Goal: Use online tool/utility: Use online tool/utility

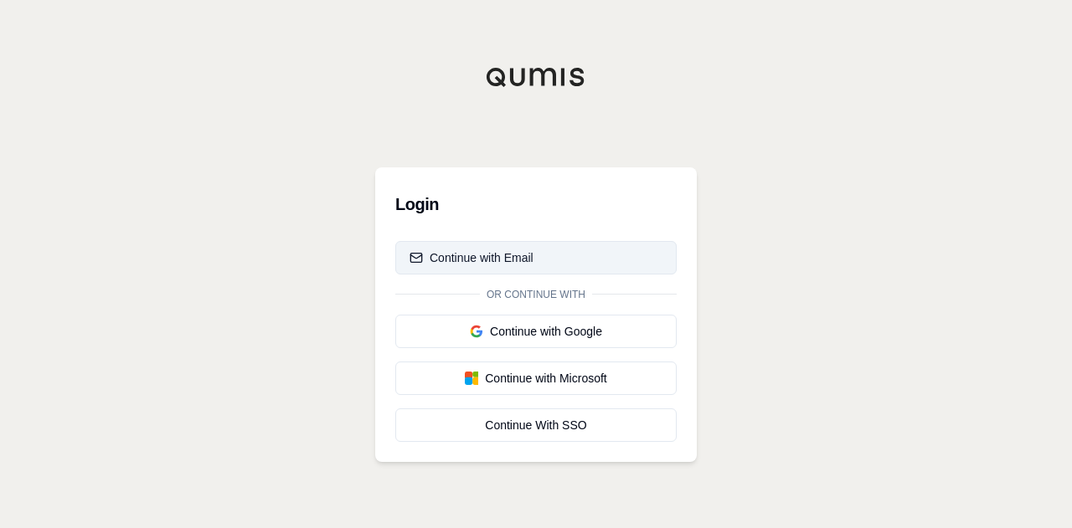
click at [507, 245] on button "Continue with Email" at bounding box center [535, 257] width 281 height 33
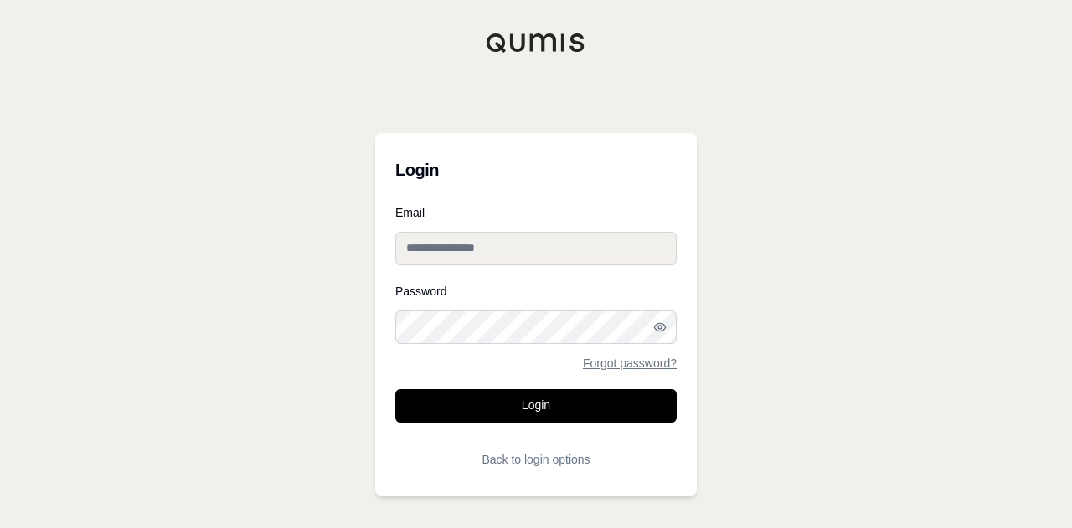
type input "**********"
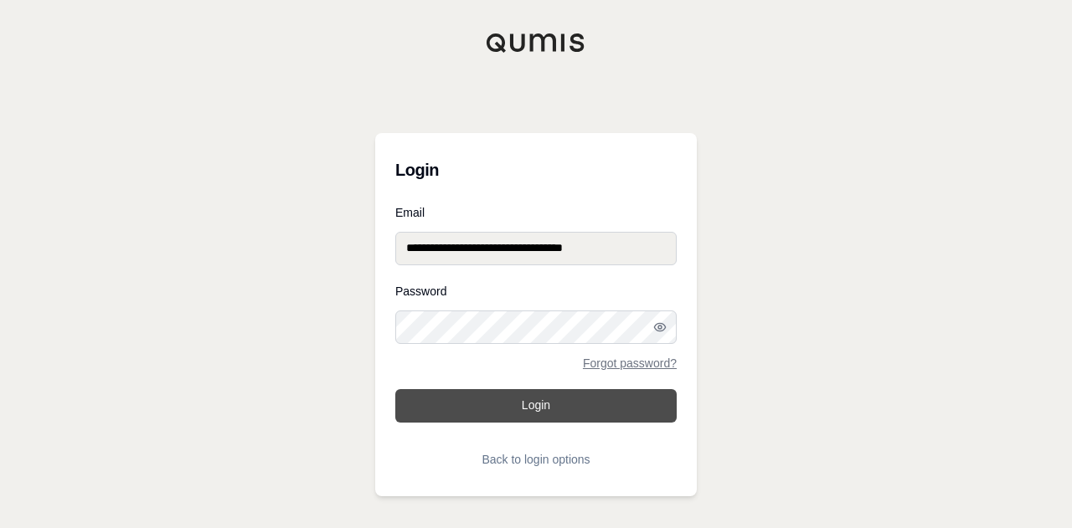
click at [579, 416] on button "Login" at bounding box center [535, 405] width 281 height 33
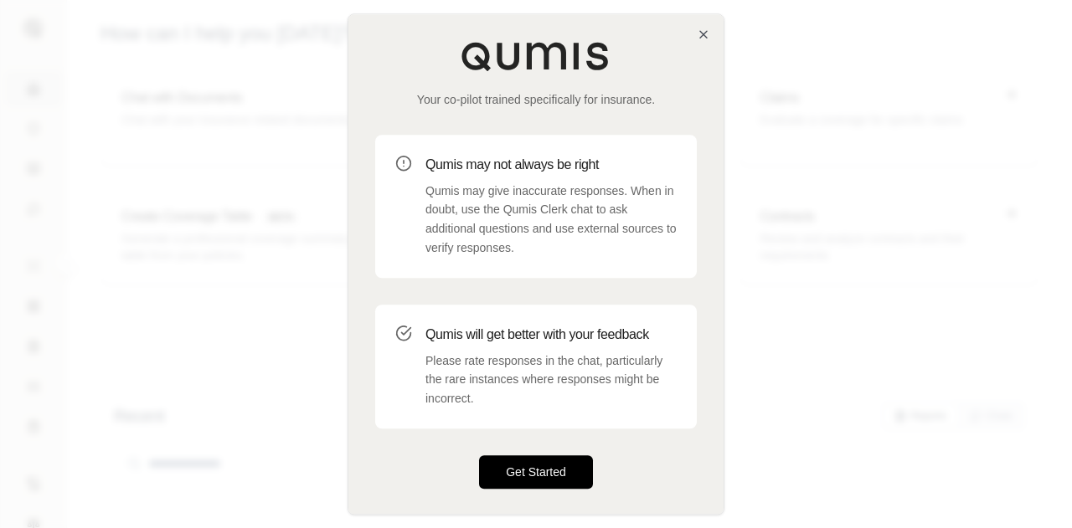
click at [538, 486] on button "Get Started" at bounding box center [536, 472] width 114 height 33
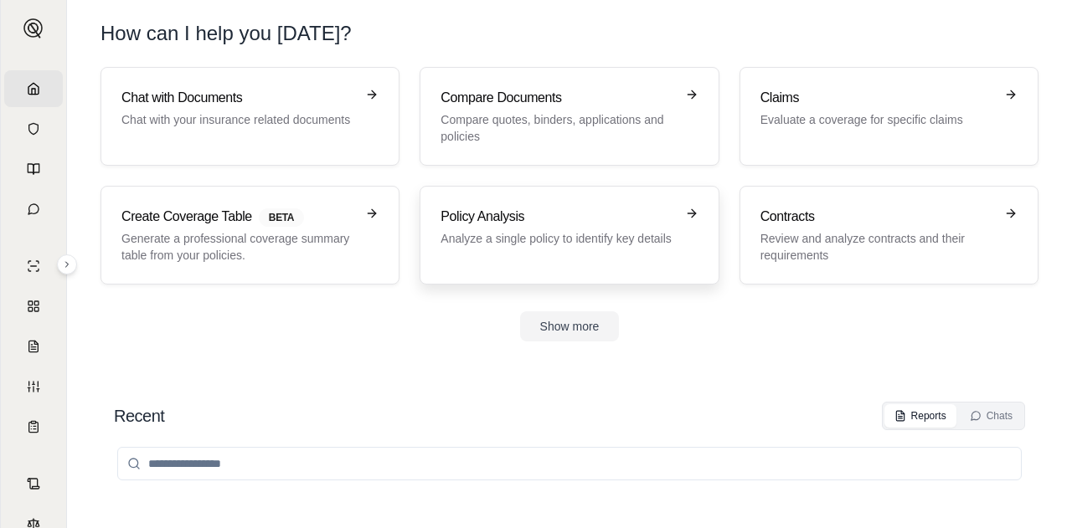
click at [635, 240] on p "Analyze a single policy to identify key details" at bounding box center [557, 238] width 234 height 17
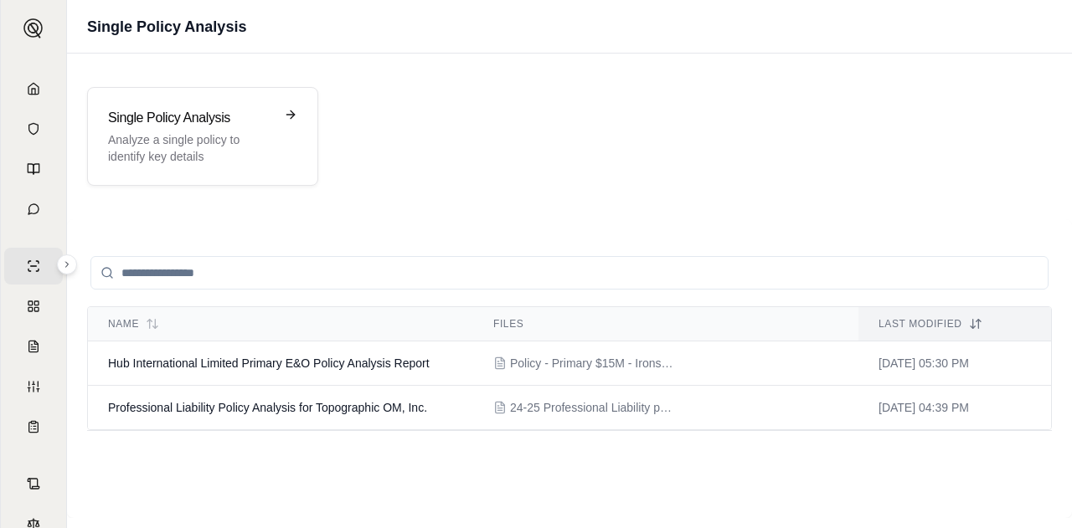
click at [149, 209] on div "Single Policy Analysis Analyze a single policy to identify key details Name Fil…" at bounding box center [569, 286] width 1005 height 465
click at [210, 143] on p "Analyze a single policy to identify key details" at bounding box center [191, 147] width 166 height 33
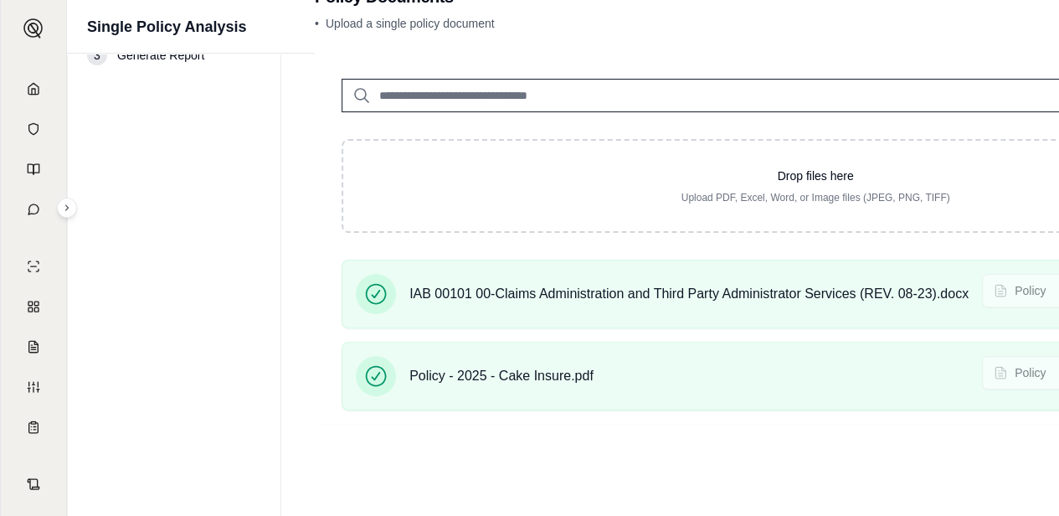
scroll to position [102, 290]
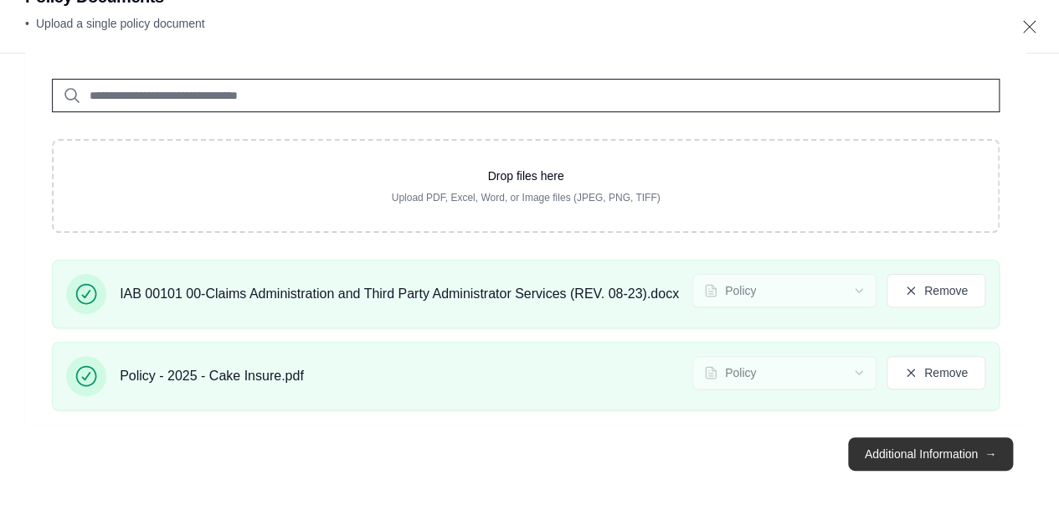
click at [878, 453] on button "Additional Information →" at bounding box center [930, 453] width 165 height 33
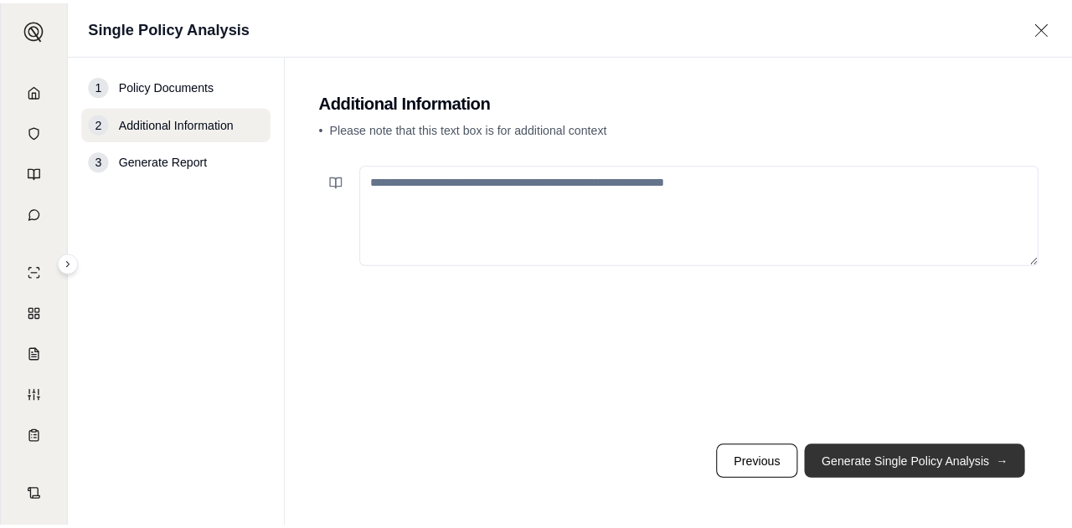
scroll to position [0, 0]
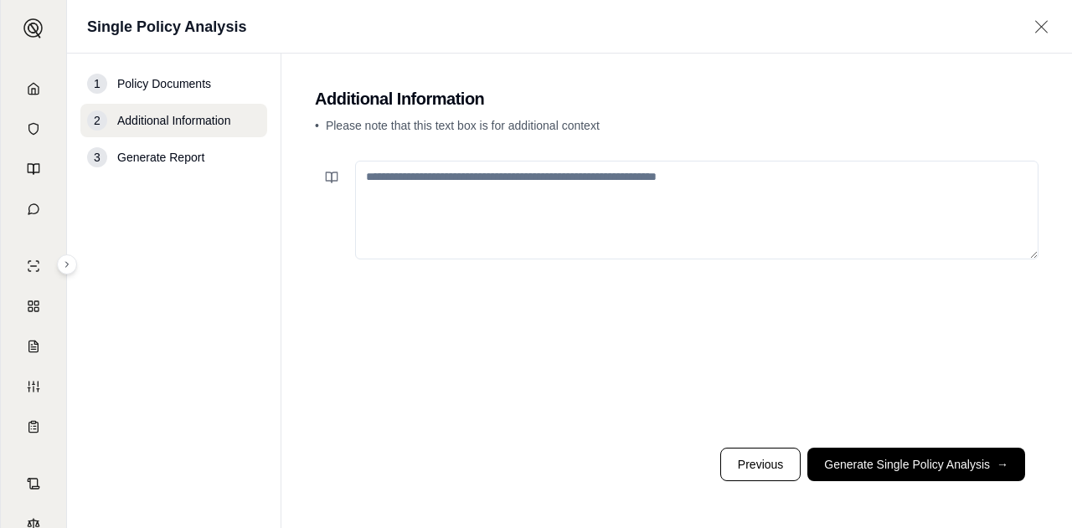
click at [683, 207] on textarea at bounding box center [696, 210] width 683 height 99
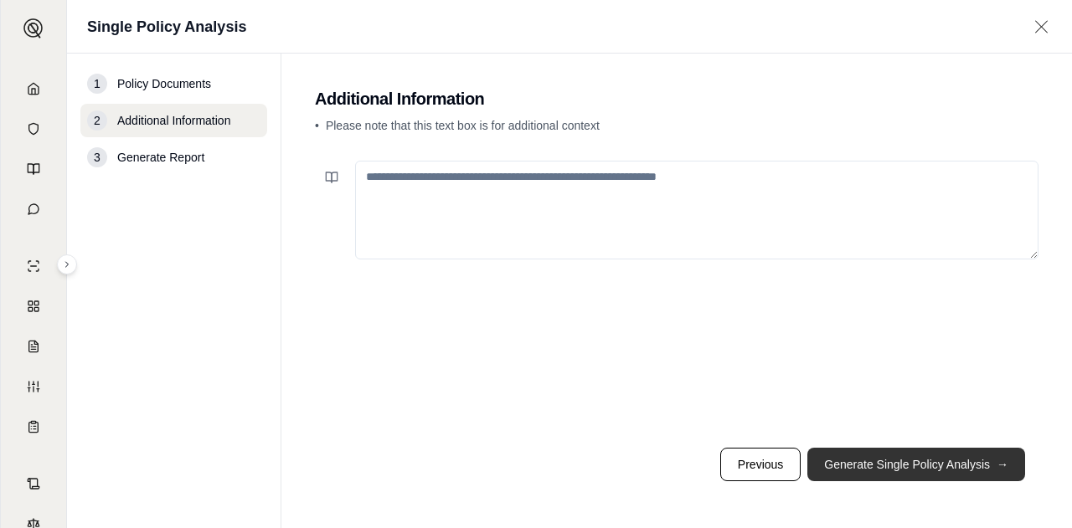
click at [865, 461] on button "Generate Single Policy Analysis →" at bounding box center [916, 464] width 218 height 33
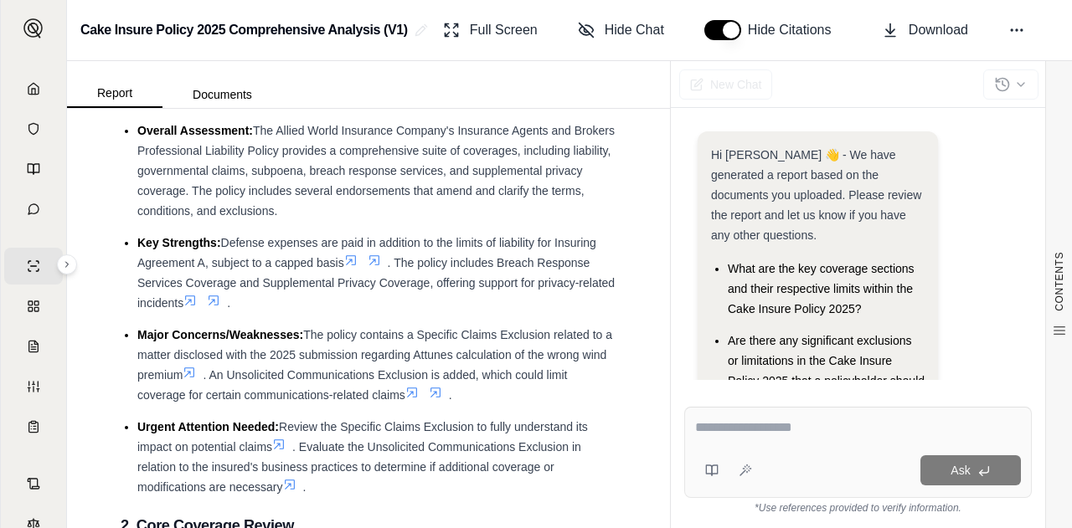
scroll to position [80, 0]
click at [757, 431] on textarea at bounding box center [858, 428] width 327 height 20
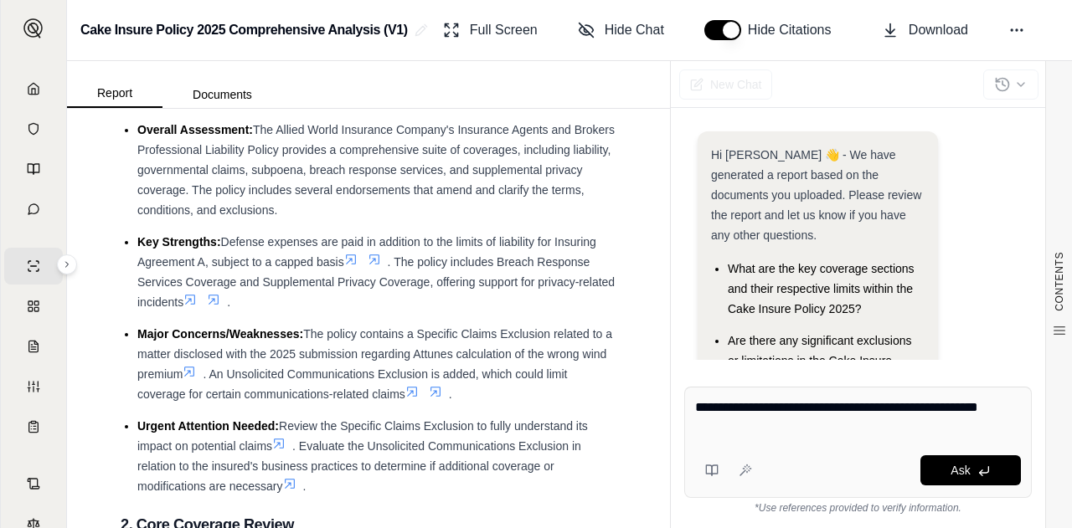
type textarea "**********"
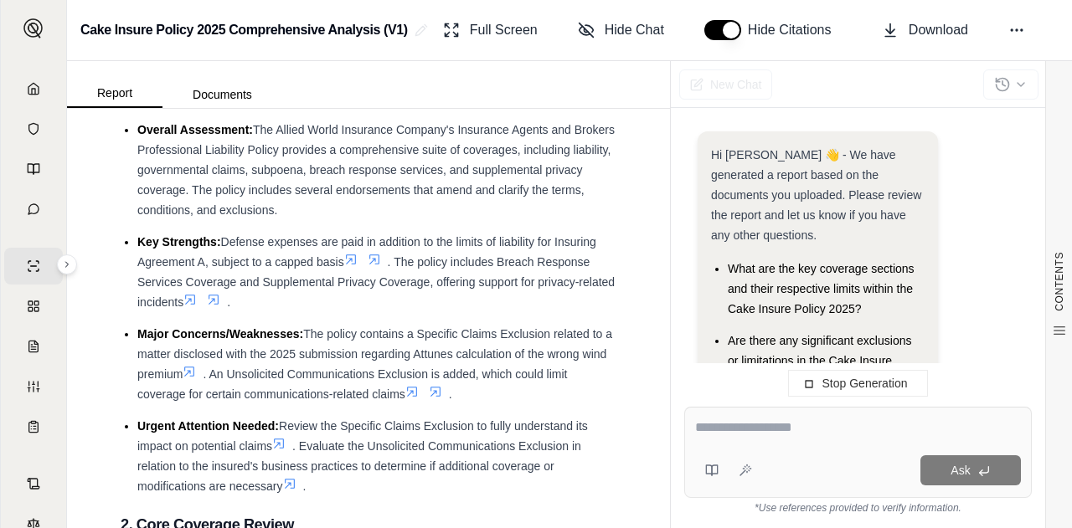
scroll to position [0, 0]
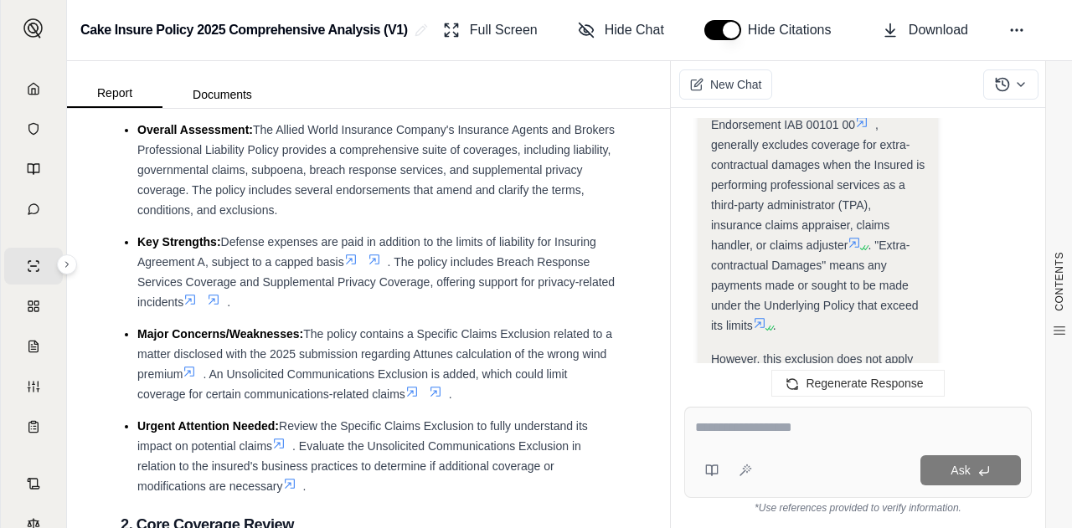
scroll to position [2598, 0]
